Goal: Transaction & Acquisition: Purchase product/service

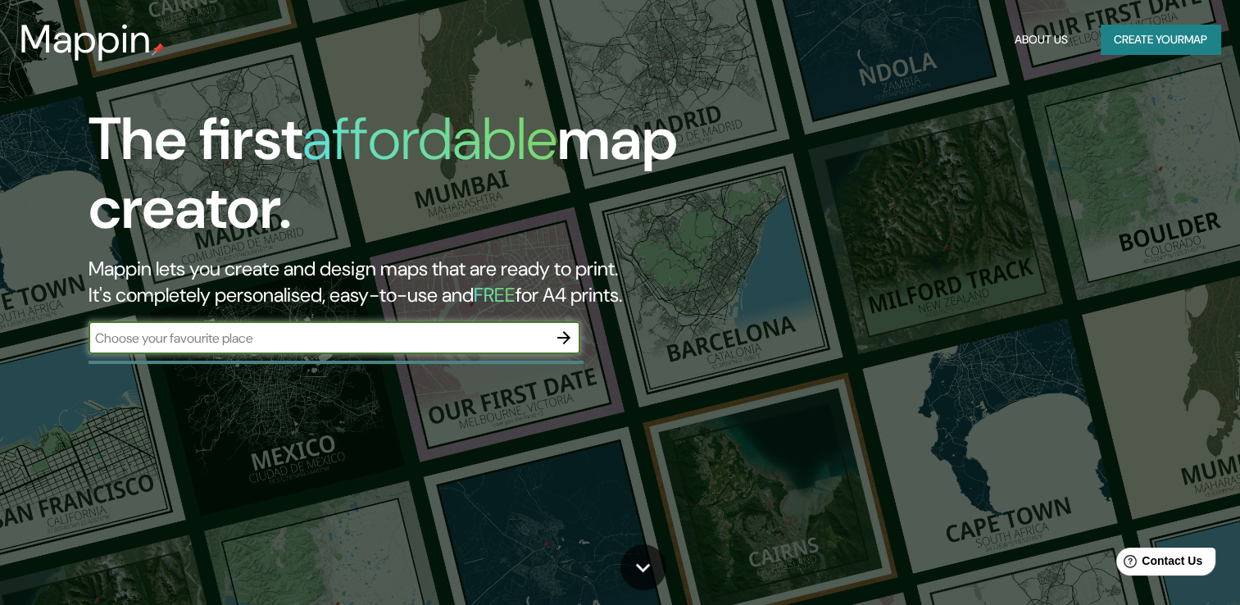
click at [328, 344] on input "text" at bounding box center [318, 338] width 459 height 19
type input "[GEOGRAPHIC_DATA]"
click at [566, 339] on icon "button" at bounding box center [563, 337] width 13 height 13
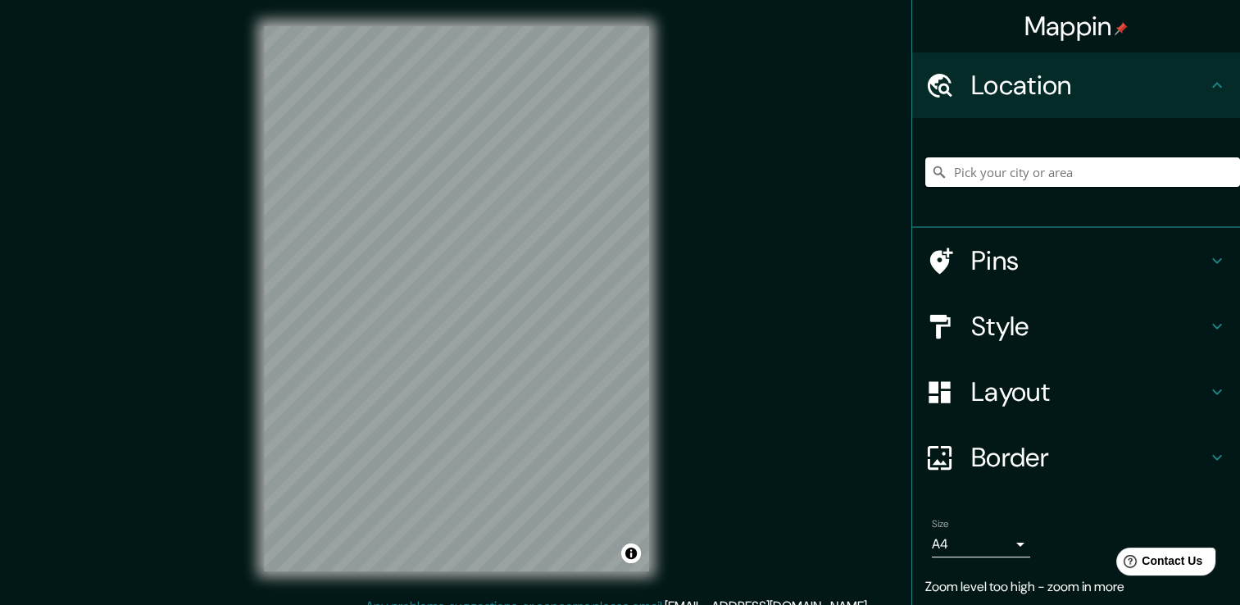
click at [1032, 169] on input "Pick your city or area" at bounding box center [1082, 172] width 315 height 30
type input "[GEOGRAPHIC_DATA], [GEOGRAPHIC_DATA], [GEOGRAPHIC_DATA]"
click at [1035, 319] on h4 "Style" at bounding box center [1089, 326] width 236 height 33
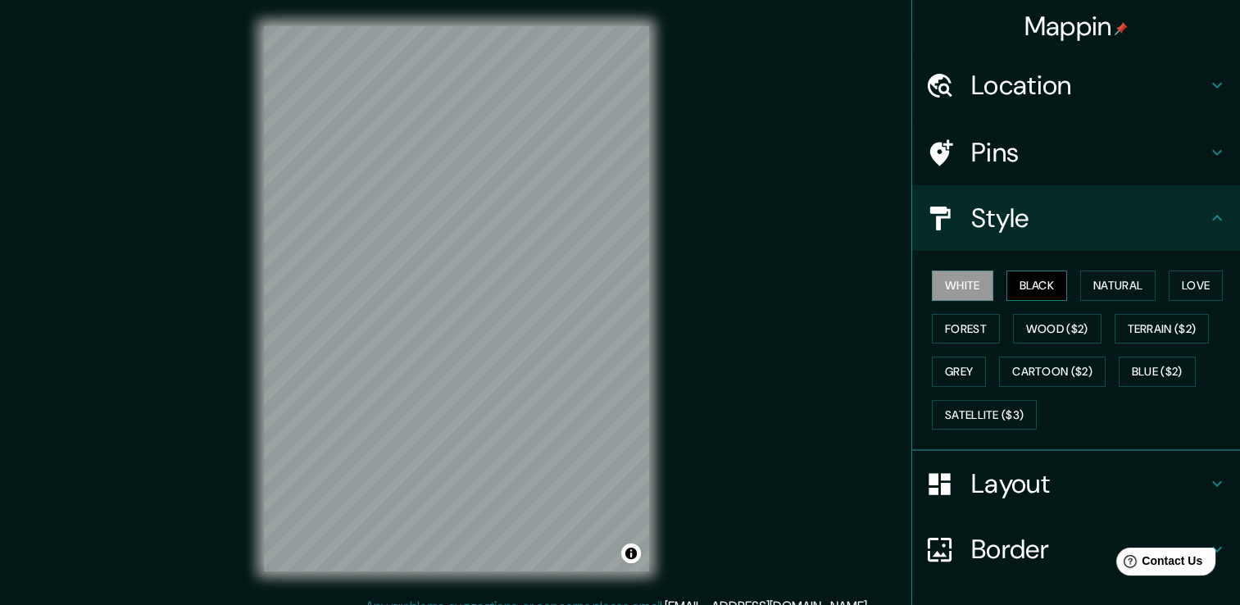
click at [1025, 286] on button "Black" at bounding box center [1036, 285] width 61 height 30
click at [1088, 285] on button "Natural" at bounding box center [1117, 285] width 75 height 30
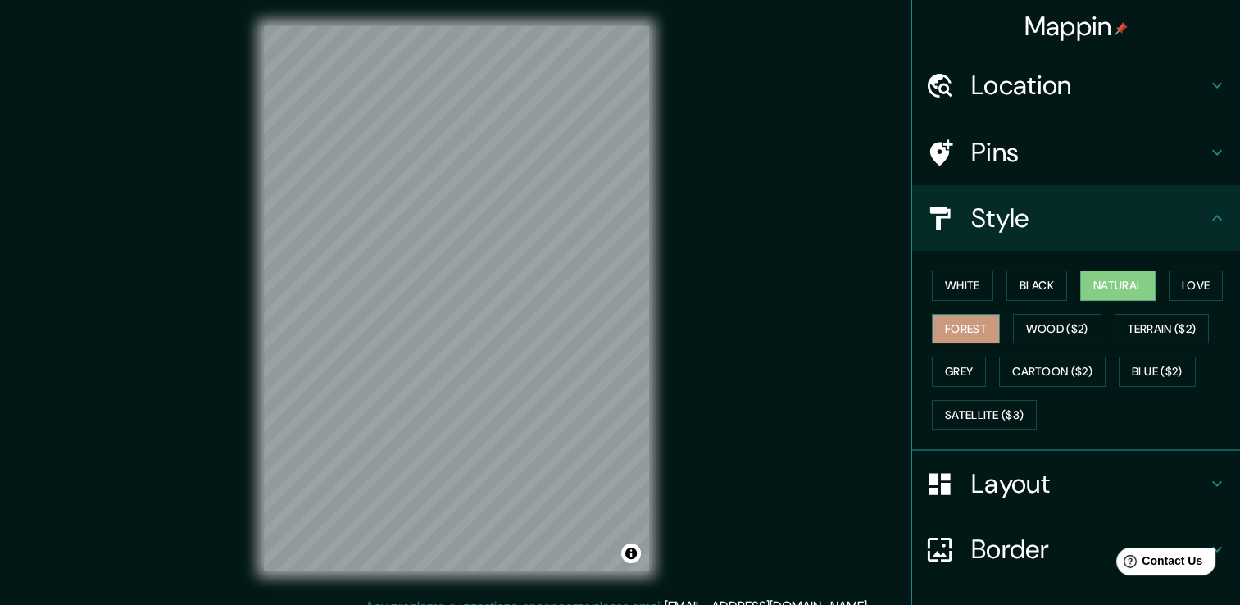
click at [960, 327] on button "Forest" at bounding box center [966, 329] width 68 height 30
click at [1136, 287] on button "Natural" at bounding box center [1117, 285] width 75 height 30
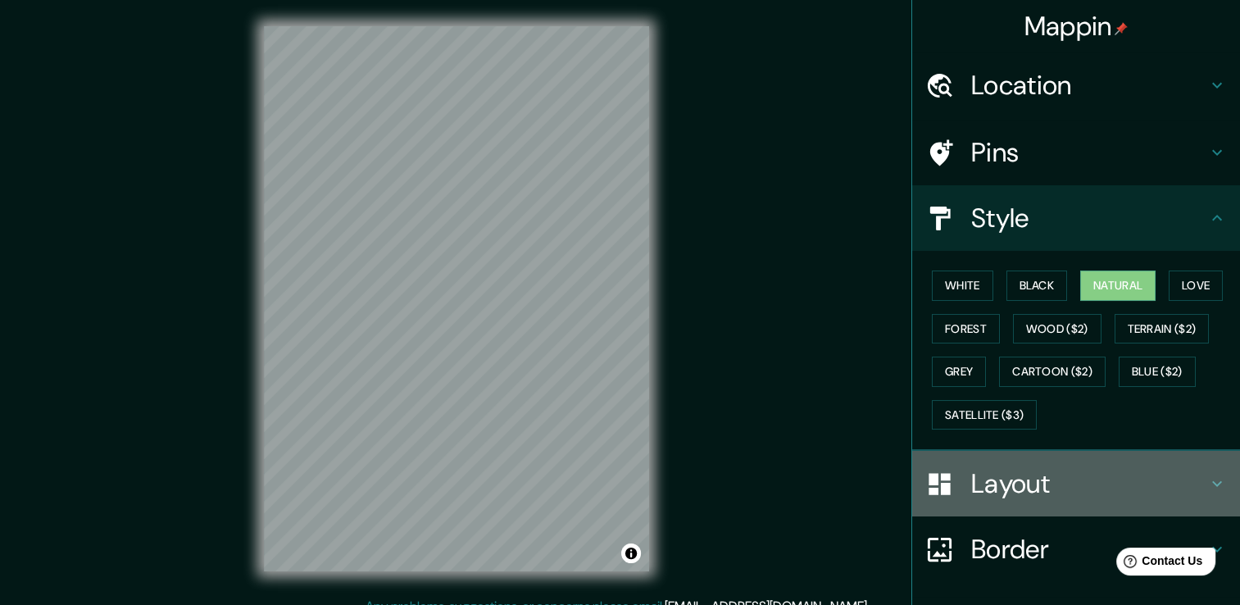
click at [971, 491] on h4 "Layout" at bounding box center [1089, 483] width 236 height 33
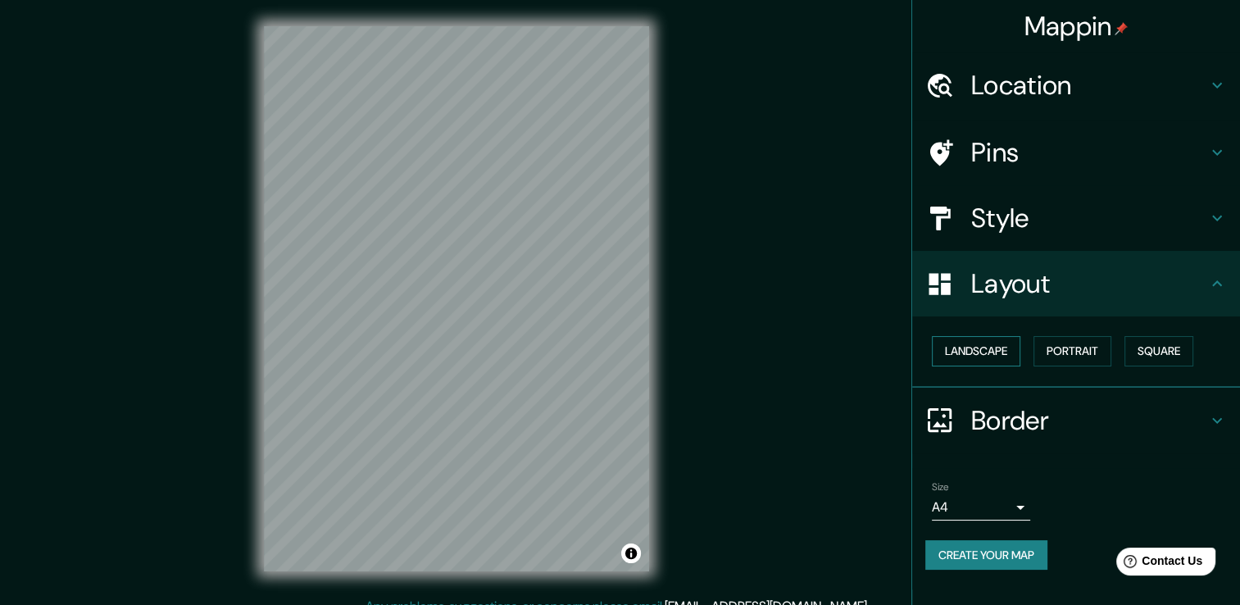
click at [956, 352] on button "Landscape" at bounding box center [976, 351] width 89 height 30
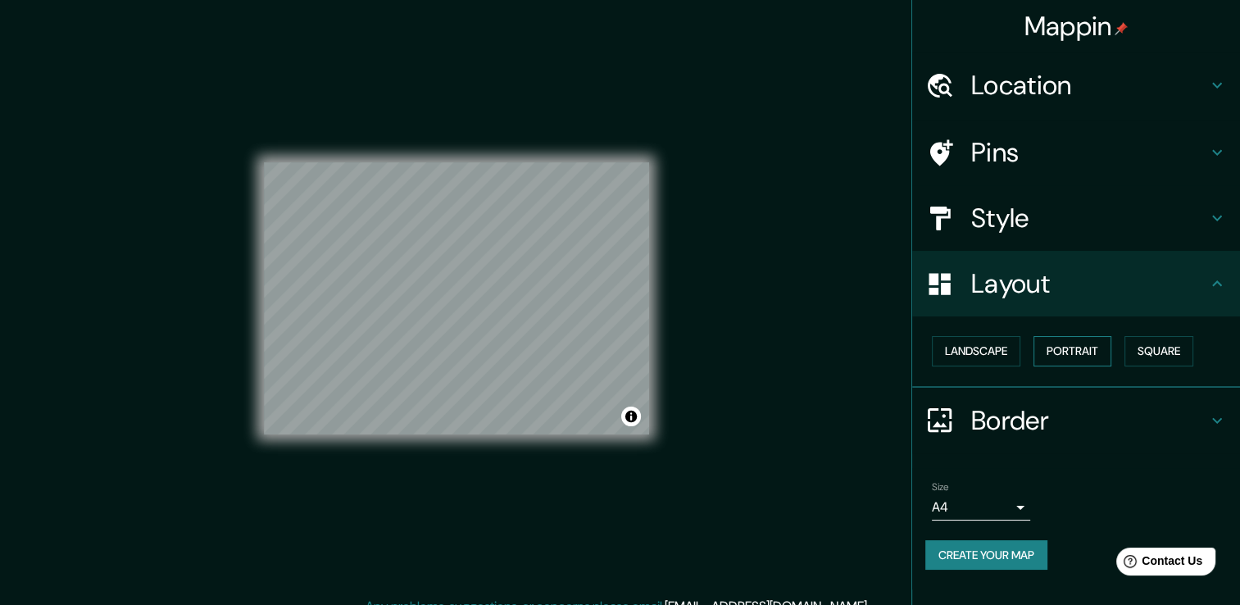
click at [1045, 350] on button "Portrait" at bounding box center [1072, 351] width 78 height 30
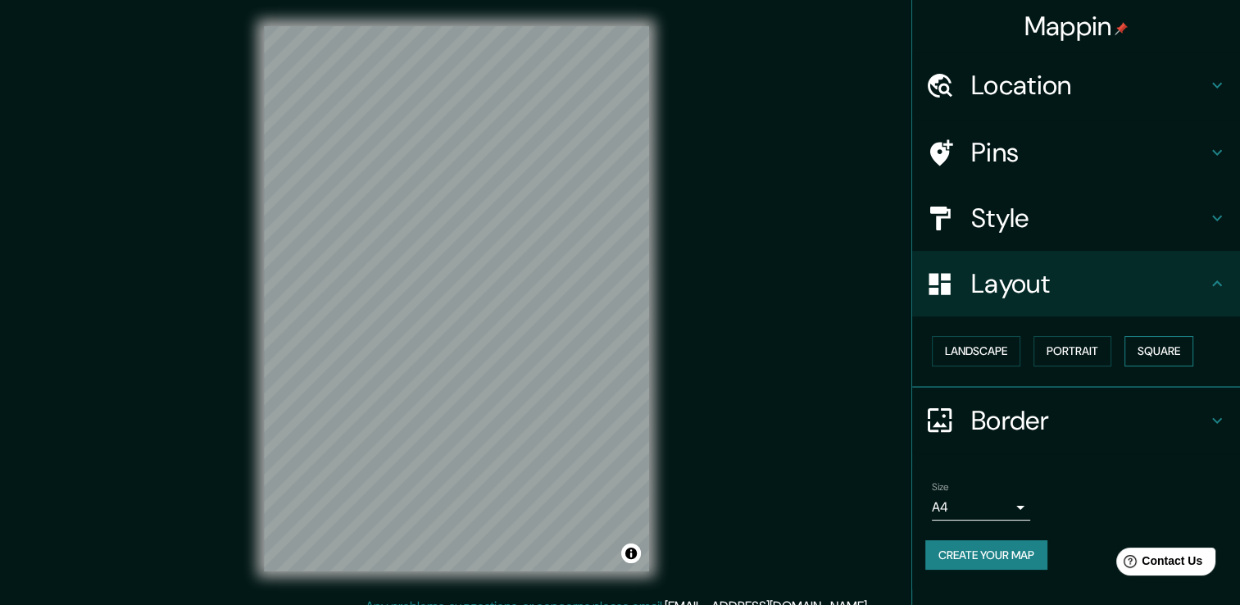
click at [1134, 347] on button "Square" at bounding box center [1158, 351] width 69 height 30
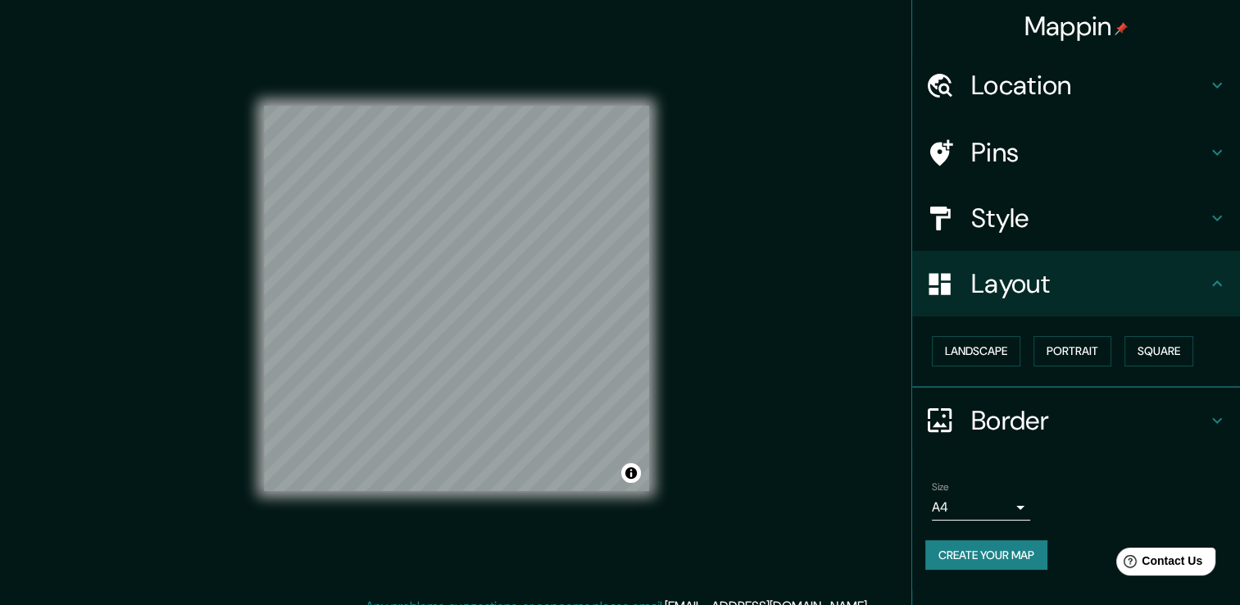
click at [997, 429] on h4 "Border" at bounding box center [1089, 420] width 236 height 33
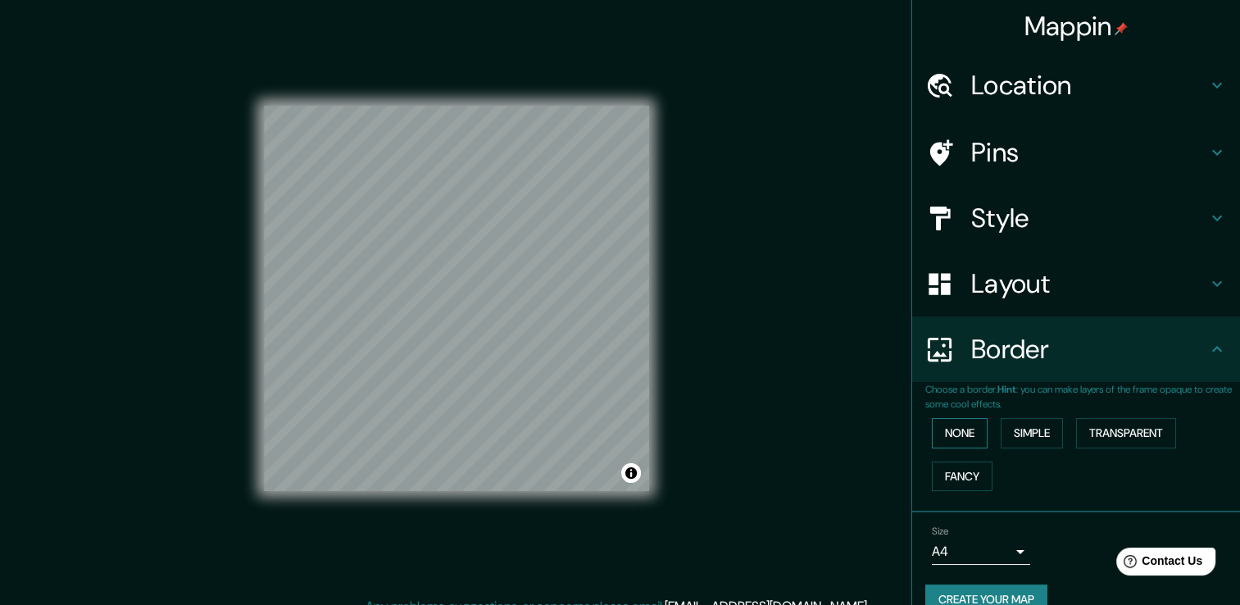
click at [959, 438] on button "None" at bounding box center [960, 433] width 56 height 30
click at [1010, 437] on button "Simple" at bounding box center [1032, 433] width 62 height 30
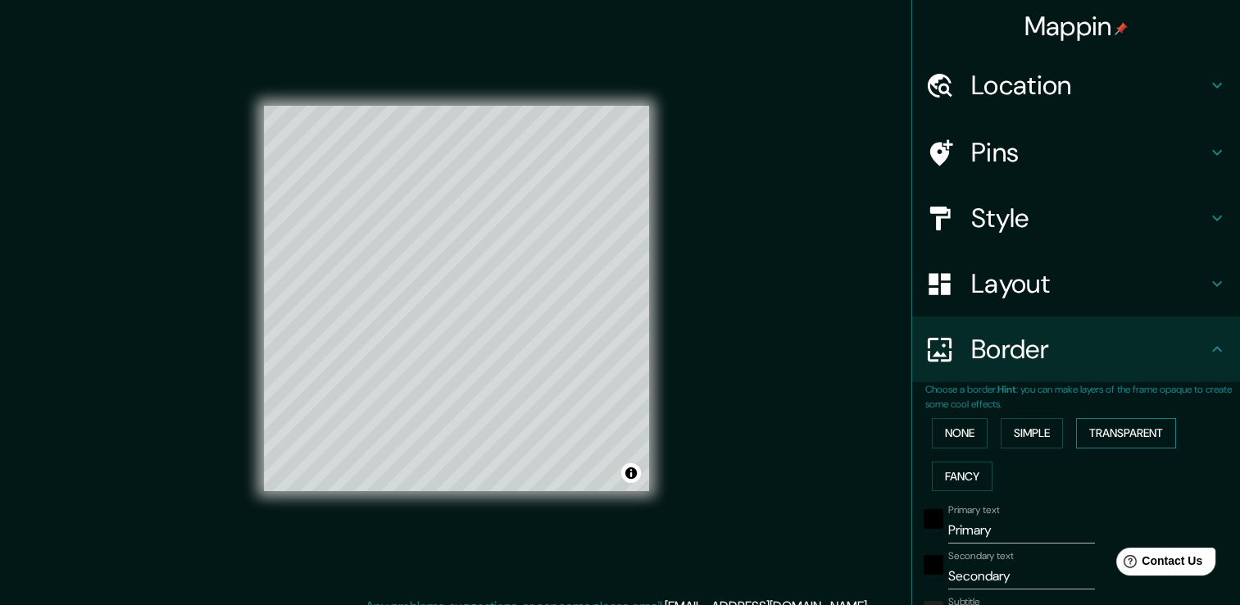
click at [1077, 436] on button "Transparent" at bounding box center [1126, 433] width 100 height 30
click at [946, 477] on button "Fancy" at bounding box center [962, 476] width 61 height 30
click at [947, 444] on button "None" at bounding box center [960, 433] width 56 height 30
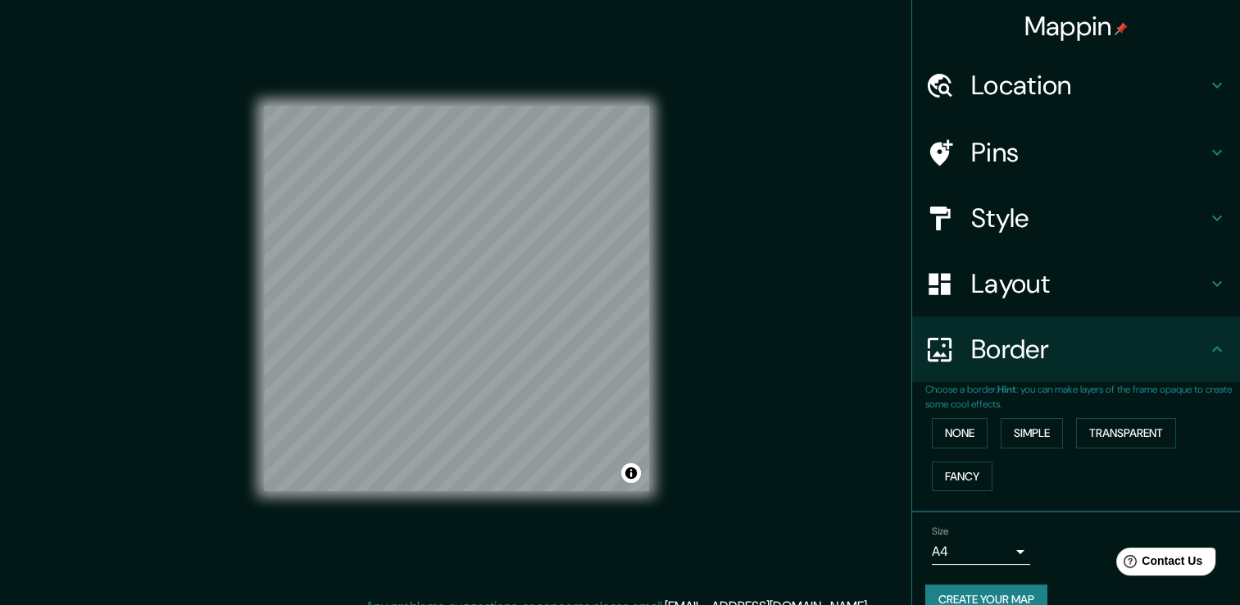
click at [997, 93] on h4 "Location" at bounding box center [1089, 85] width 236 height 33
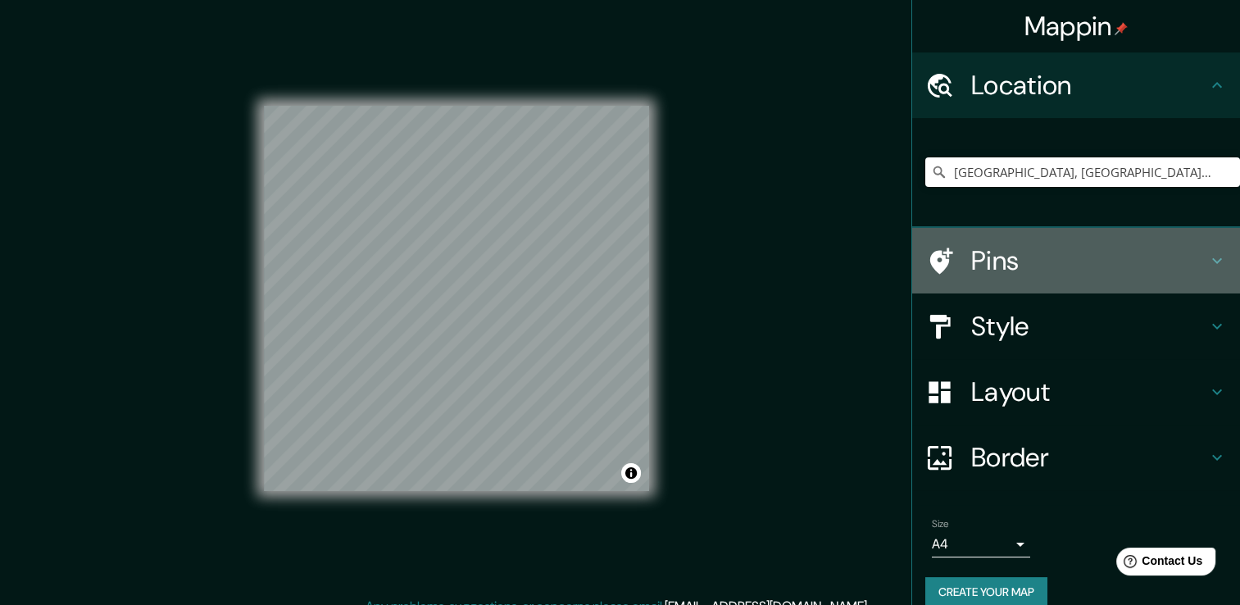
click at [993, 258] on h4 "Pins" at bounding box center [1089, 260] width 236 height 33
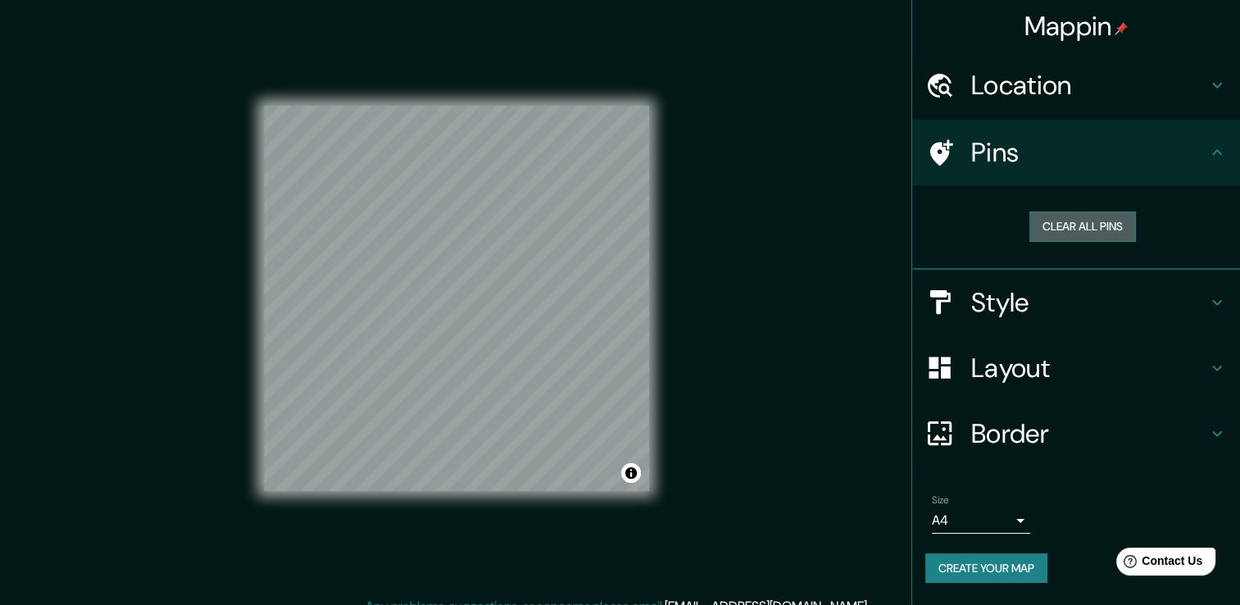
click at [1052, 225] on button "Clear all pins" at bounding box center [1082, 226] width 107 height 30
click at [1057, 229] on button "Clear all pins" at bounding box center [1082, 226] width 107 height 30
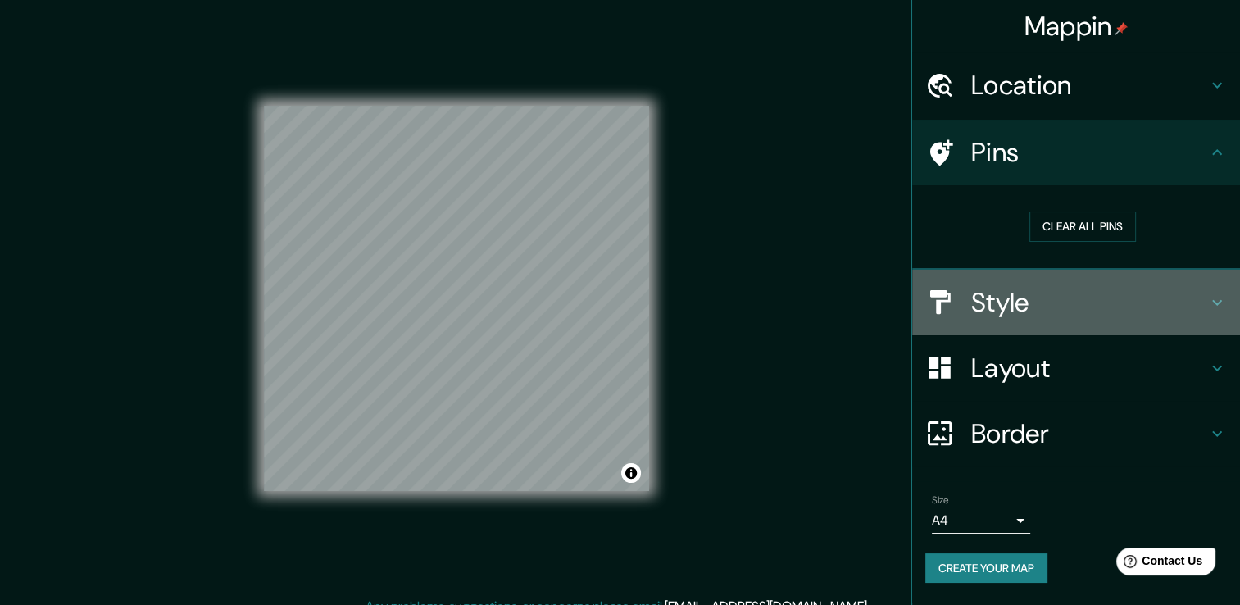
drag, startPoint x: 1049, startPoint y: 298, endPoint x: 1038, endPoint y: 307, distance: 14.1
click at [1046, 301] on h4 "Style" at bounding box center [1089, 302] width 236 height 33
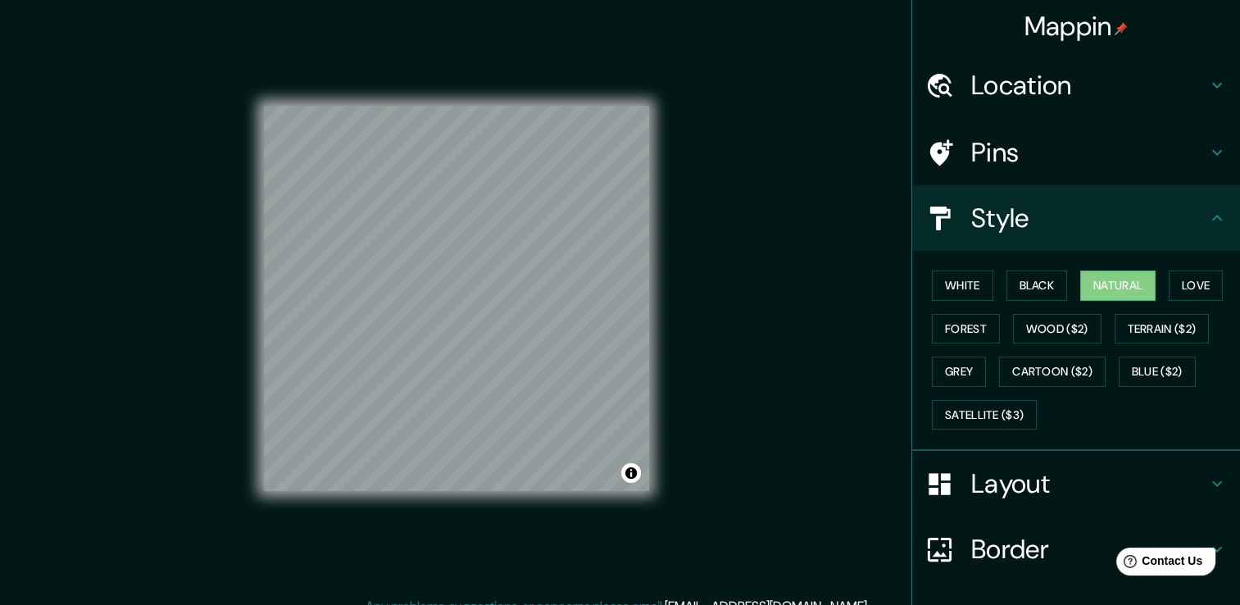
click at [962, 385] on div "White Black Natural Love Forest Wood ($2) Terrain ($2) Grey Cartoon ($2) Blue (…" at bounding box center [1082, 350] width 315 height 172
click at [1003, 382] on button "Cartoon ($2)" at bounding box center [1052, 372] width 107 height 30
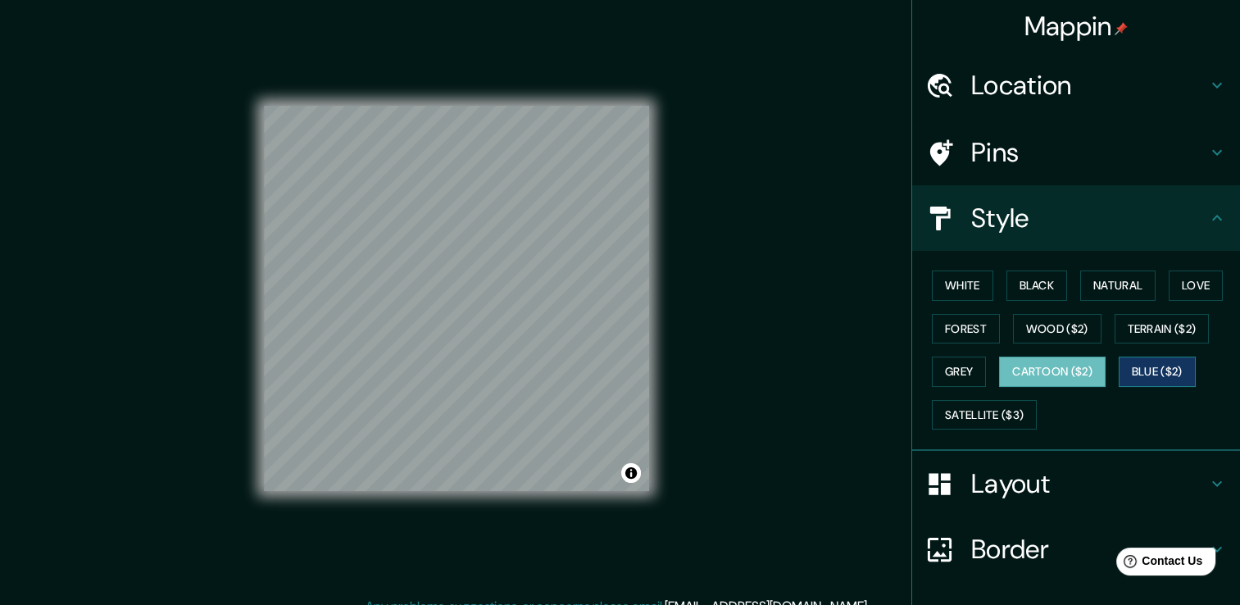
click at [1132, 370] on button "Blue ($2)" at bounding box center [1157, 372] width 77 height 30
click at [1073, 374] on button "Cartoon ($2)" at bounding box center [1052, 372] width 107 height 30
click at [987, 409] on button "Satellite ($3)" at bounding box center [984, 415] width 105 height 30
